Goal: Transaction & Acquisition: Purchase product/service

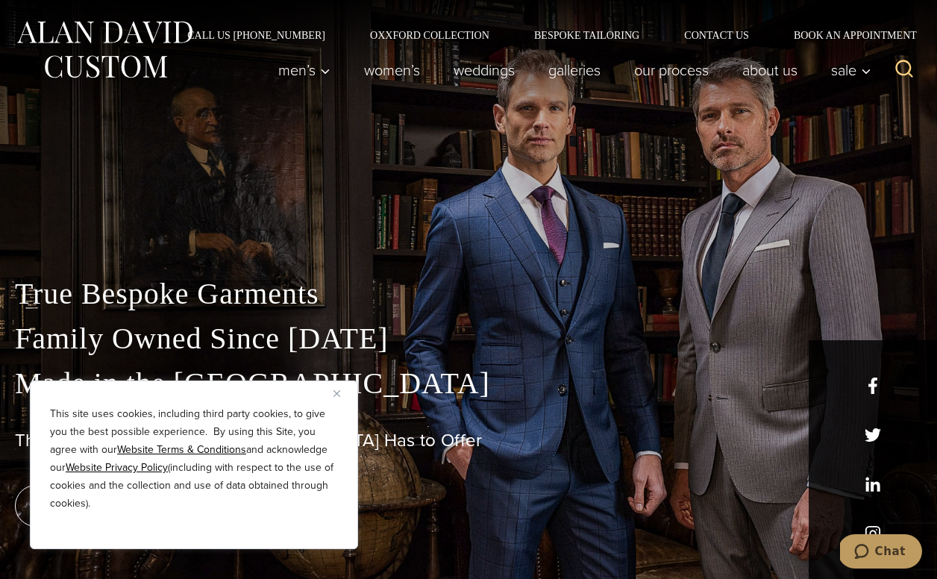
click at [332, 394] on div "This site uses cookies, including third party cookies, to give you the best pos…" at bounding box center [194, 464] width 328 height 169
click at [336, 392] on img "Close" at bounding box center [336, 393] width 7 height 7
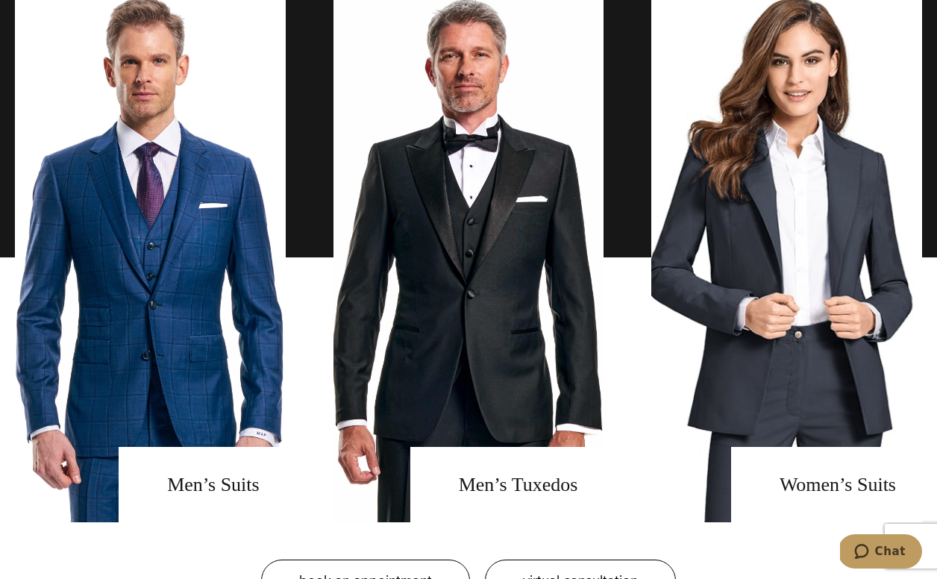
scroll to position [1121, 0]
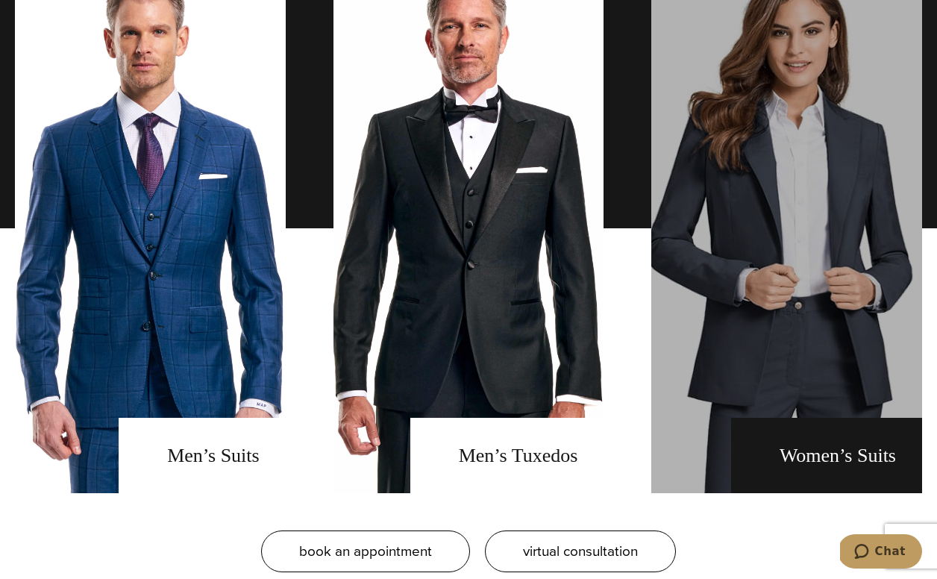
click at [844, 345] on link "Women's Suits" at bounding box center [786, 228] width 271 height 530
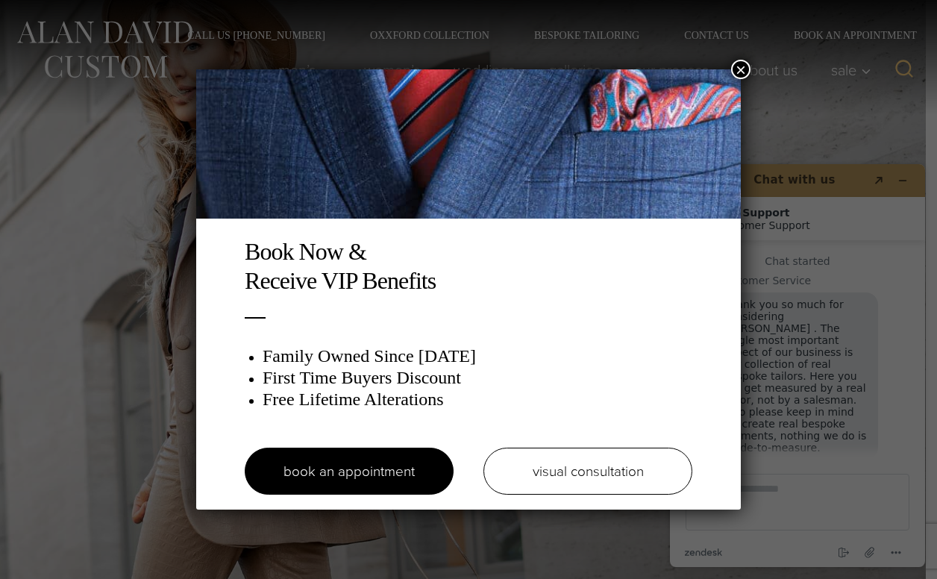
click at [741, 68] on button "×" at bounding box center [740, 69] width 19 height 19
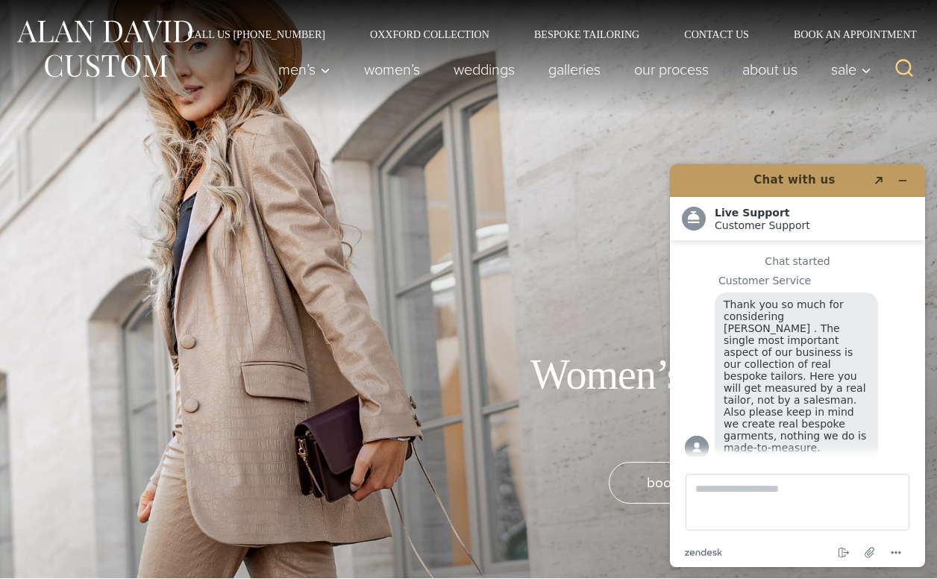
scroll to position [3, 0]
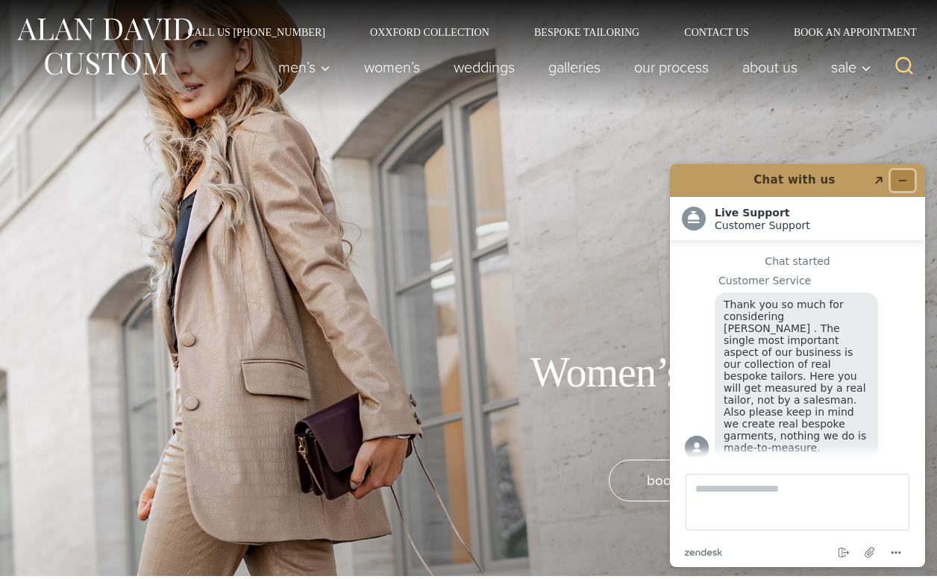
click at [897, 181] on icon "Minimize widget" at bounding box center [902, 180] width 10 height 10
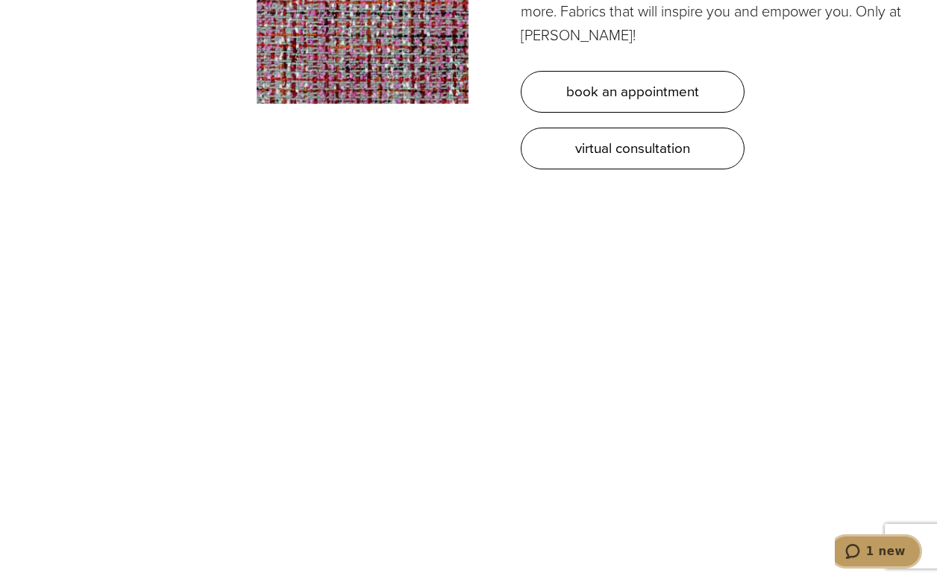
scroll to position [4473, 0]
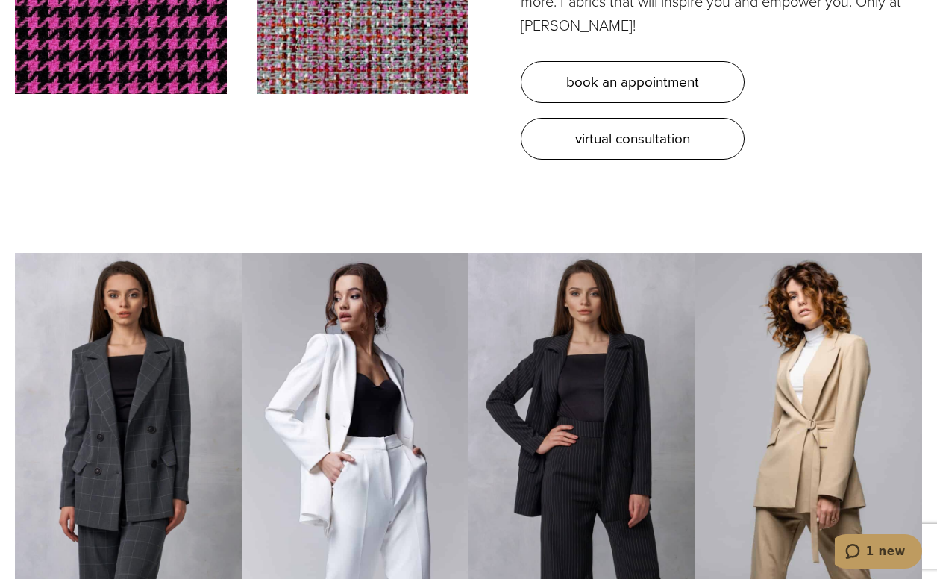
click at [560, 386] on img at bounding box center [582, 428] width 227 height 351
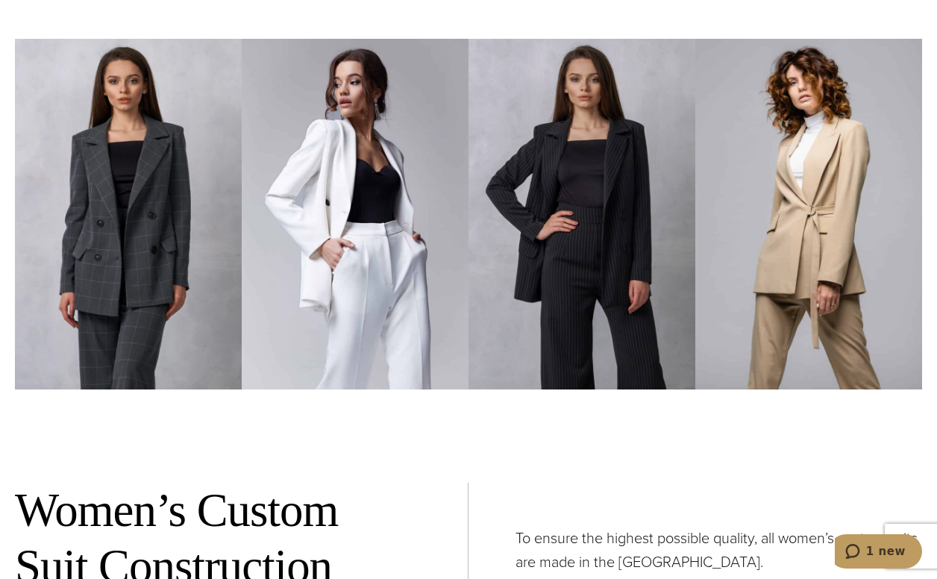
scroll to position [4611, 0]
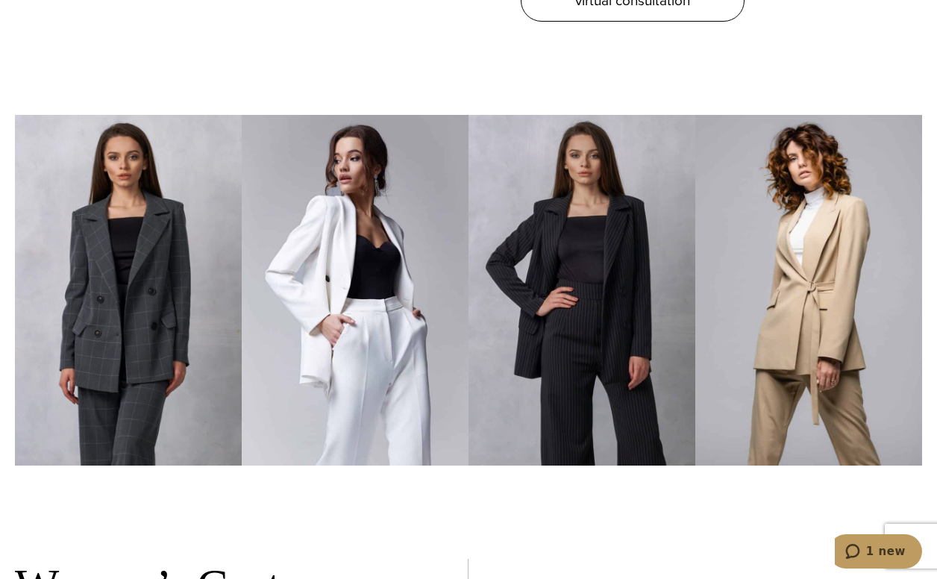
click at [584, 290] on img at bounding box center [582, 290] width 227 height 351
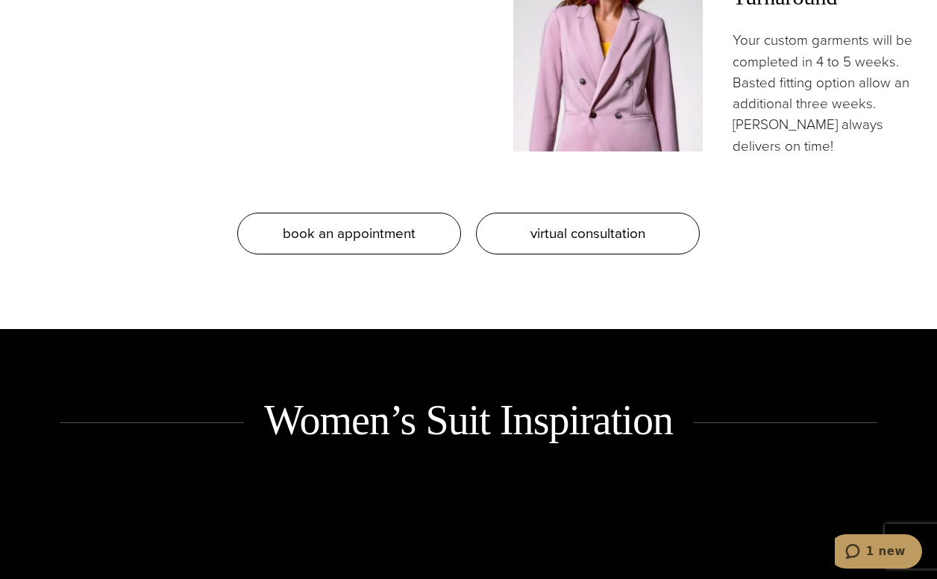
scroll to position [0, 0]
